Goal: Find contact information: Find contact information

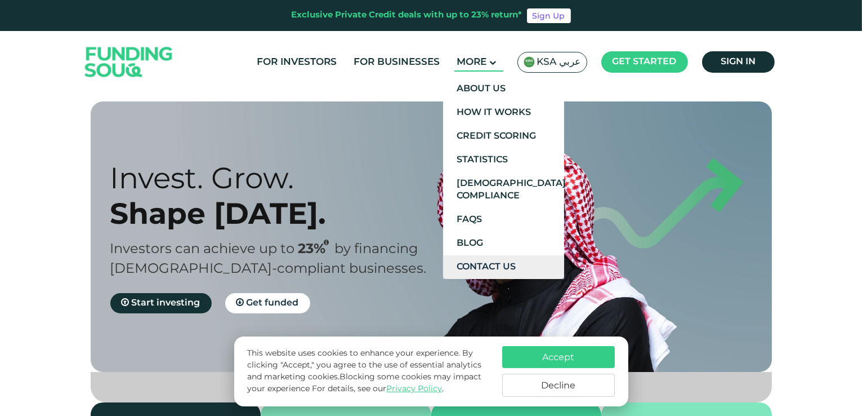
click at [500, 255] on link "Contact Us" at bounding box center [503, 267] width 121 height 24
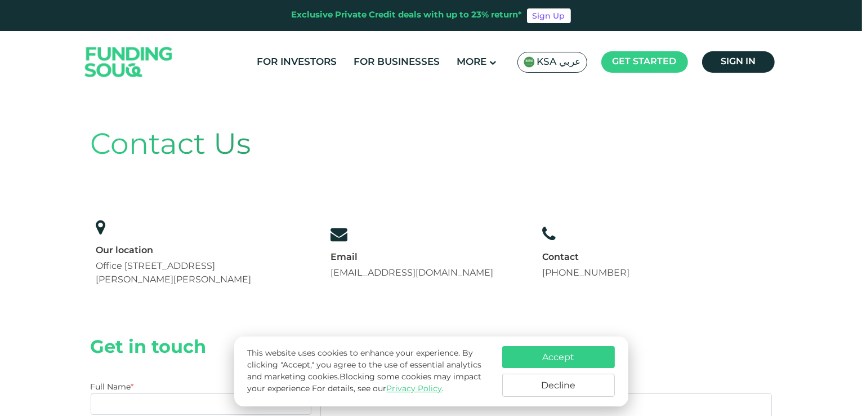
drag, startPoint x: 172, startPoint y: 265, endPoint x: 266, endPoint y: 287, distance: 96.6
click at [266, 287] on div "Our location [STREET_ADDRESS][PERSON_NAME]" at bounding box center [189, 252] width 196 height 79
copy span "[PERSON_NAME], [PERSON_NAME][STREET_ADDRESS]"
